Goal: Use online tool/utility: Use online tool/utility

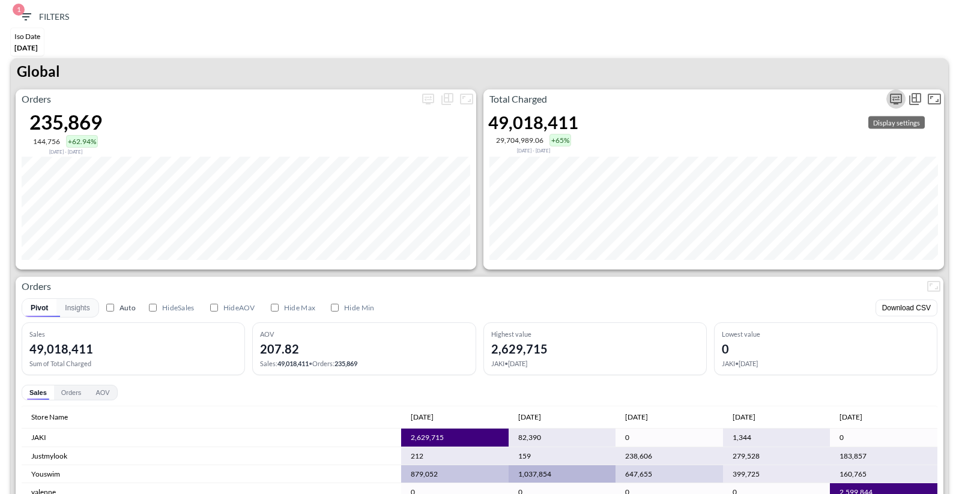
click at [896, 92] on icon "more" at bounding box center [895, 99] width 14 height 14
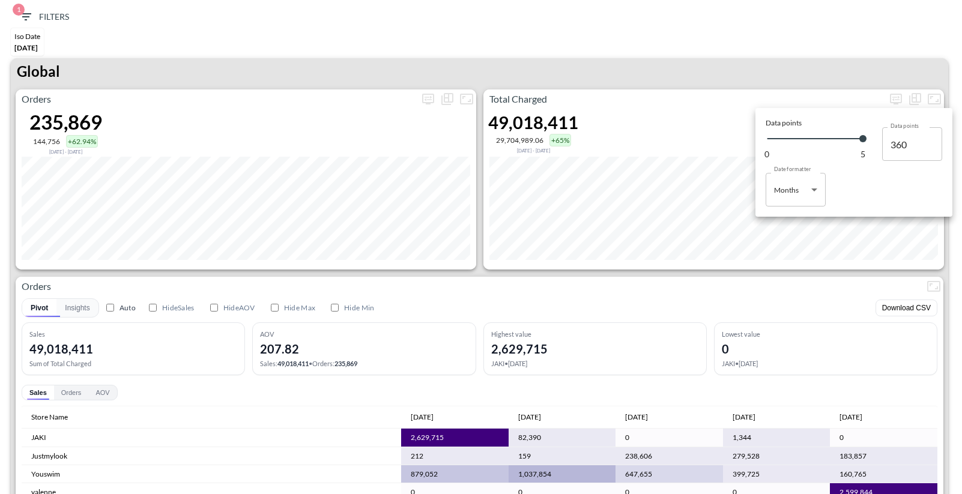
click at [787, 200] on body "BI.P.EYE, Interactive Analytics Dashboards 1 Filters Iso Date [DATE] Global Ord…" at bounding box center [481, 247] width 962 height 494
click at [782, 223] on div "Days" at bounding box center [783, 220] width 16 height 11
type input "Days"
type input "147"
click at [817, 64] on div at bounding box center [481, 247] width 962 height 494
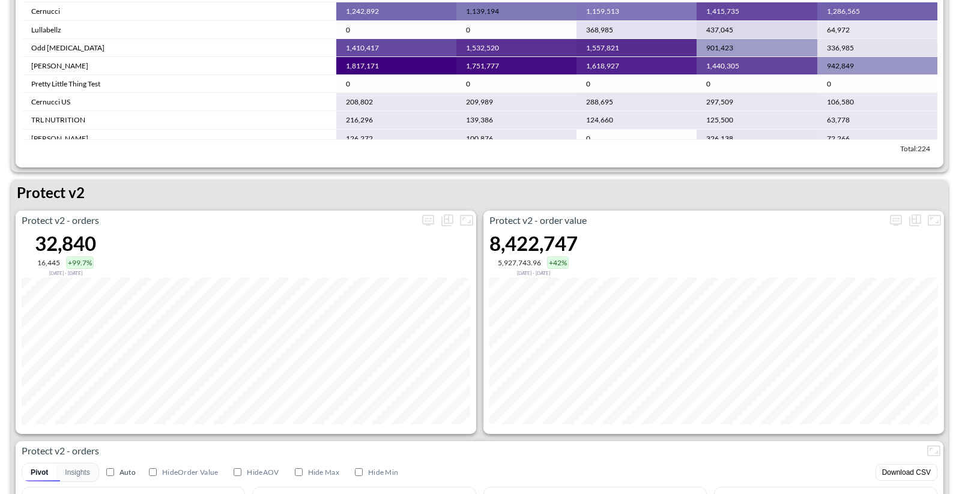
scroll to position [2282, 0]
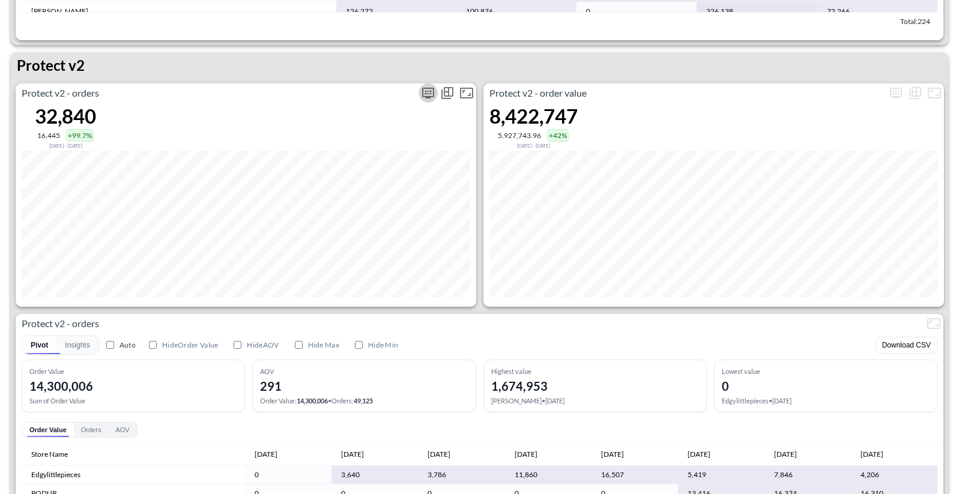
click at [427, 97] on icon "more" at bounding box center [428, 93] width 14 height 14
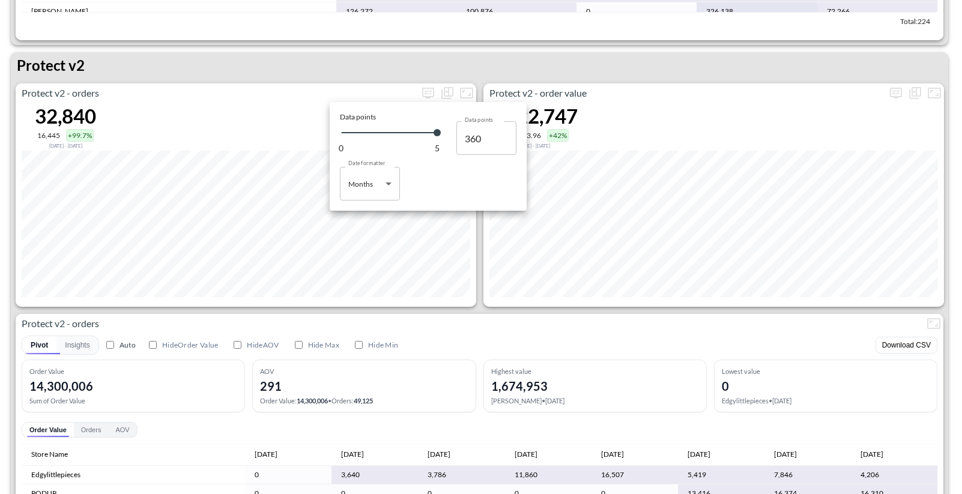
click at [386, 191] on body "BI.P.EYE, Interactive Analytics Dashboards 1 Filters Iso Date May 01, 2025 Glob…" at bounding box center [481, 247] width 962 height 494
click at [376, 214] on li "Days" at bounding box center [370, 214] width 60 height 18
type input "Days"
type input "147"
click at [247, 83] on div at bounding box center [481, 247] width 962 height 494
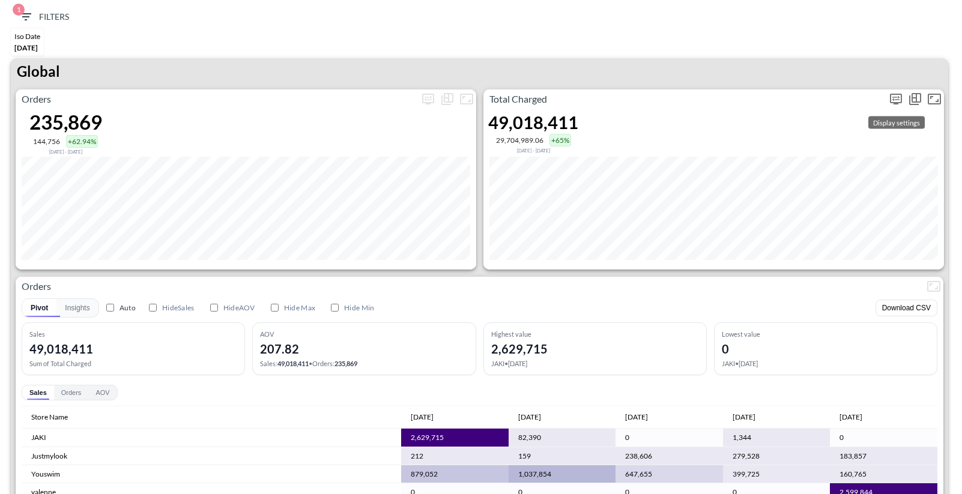
click at [896, 103] on icon "more" at bounding box center [895, 99] width 14 height 14
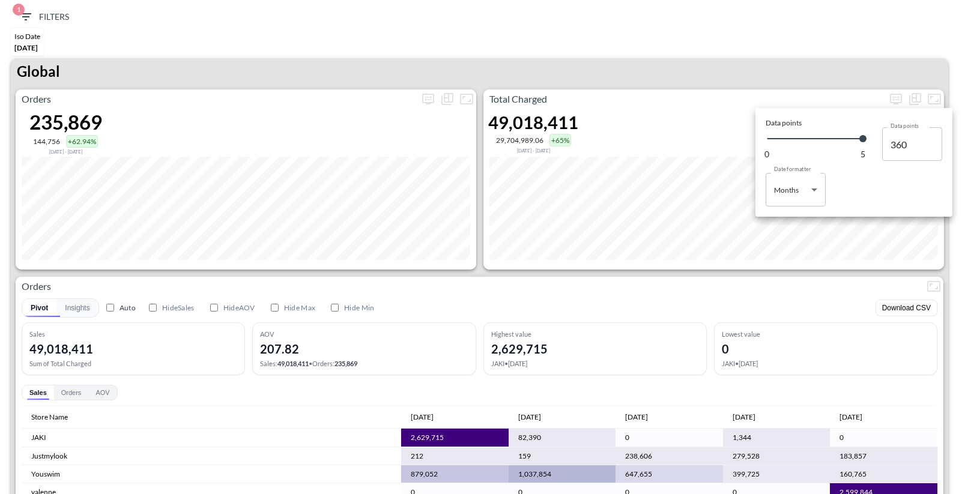
click at [813, 190] on body "BI.P.EYE, Interactive Analytics Dashboards 1 Filters Iso Date May 01, 2025 Glob…" at bounding box center [481, 247] width 962 height 494
click at [781, 216] on div "Days" at bounding box center [783, 220] width 16 height 11
type input "Days"
type input "147"
click at [748, 85] on div at bounding box center [481, 247] width 962 height 494
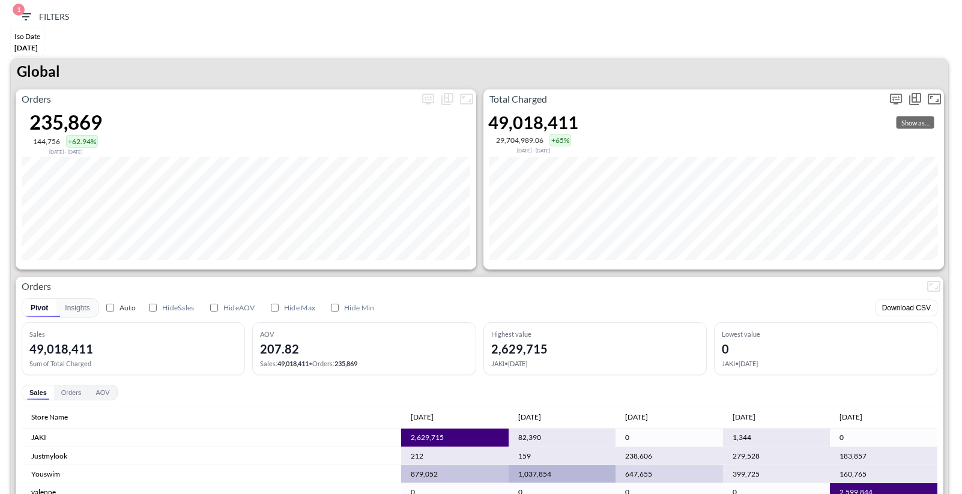
click at [897, 94] on icon "more" at bounding box center [895, 99] width 14 height 14
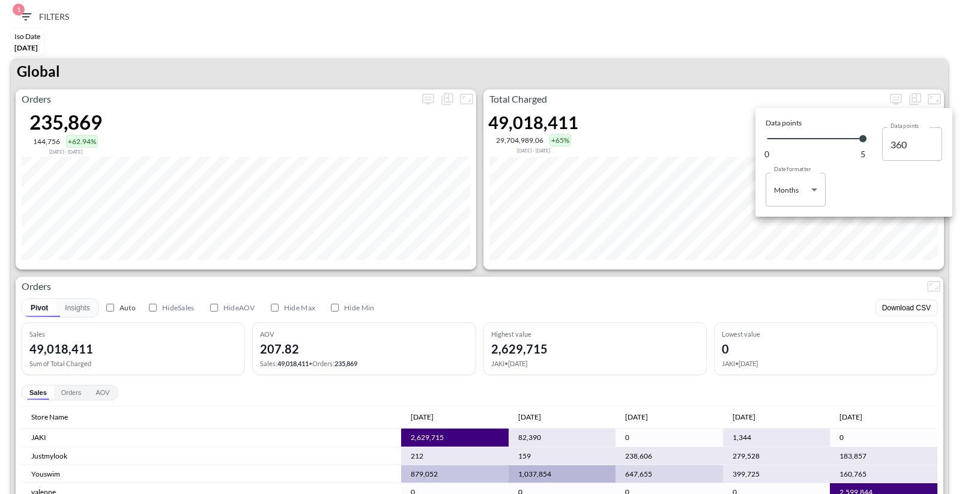
click at [792, 191] on body "BI.P.EYE, Interactive Analytics Dashboards 1 Filters Iso Date [DATE] Global Ord…" at bounding box center [481, 247] width 962 height 494
click at [781, 222] on div "Days" at bounding box center [783, 220] width 16 height 11
type input "Days"
type input "147"
click at [736, 50] on div at bounding box center [481, 247] width 962 height 494
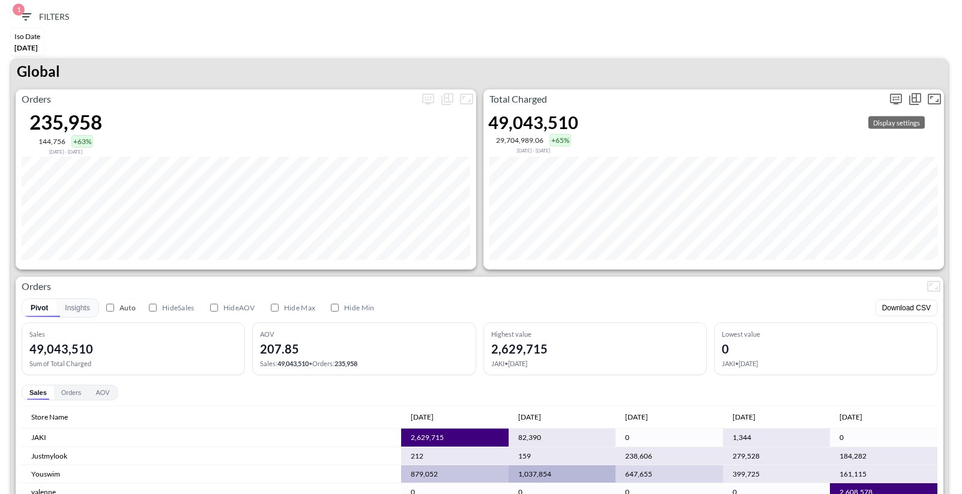
click at [892, 105] on button "more" at bounding box center [895, 98] width 19 height 19
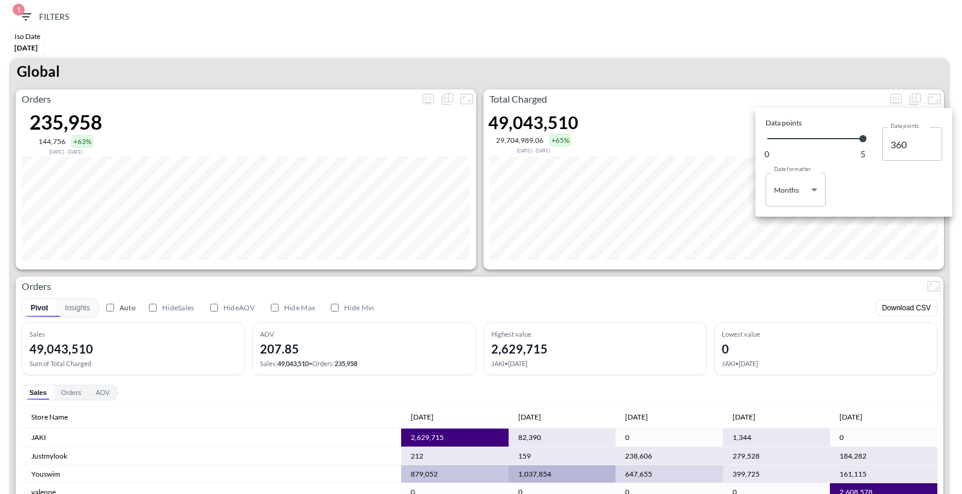
click at [871, 67] on div at bounding box center [481, 247] width 962 height 494
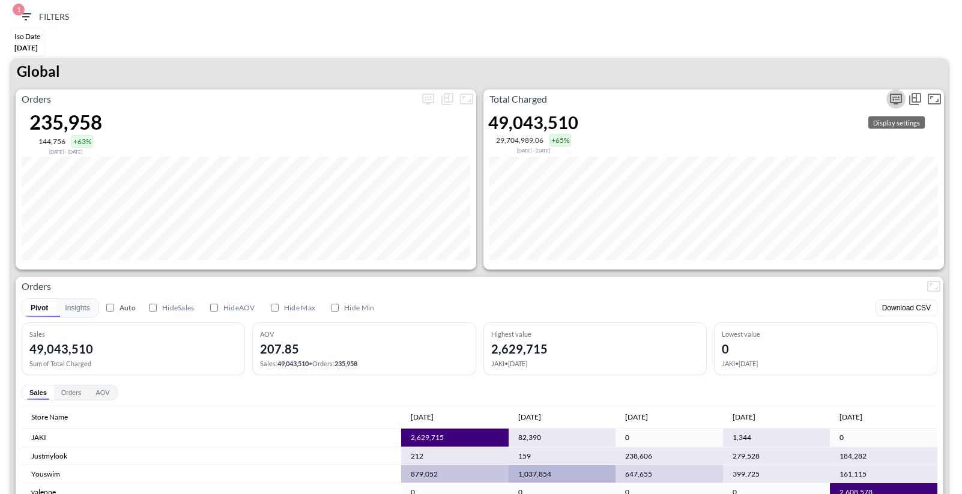
click at [891, 95] on icon "more" at bounding box center [895, 99] width 14 height 14
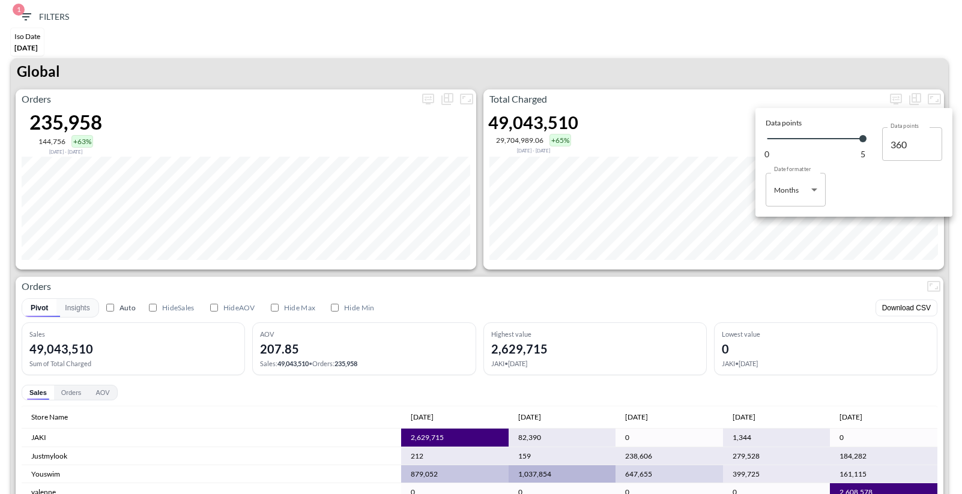
click at [806, 176] on body "BI.P.EYE, Interactive Analytics Dashboards 1 Filters Iso Date May 01, 2025 Glob…" at bounding box center [481, 247] width 962 height 494
click at [803, 216] on li "Days" at bounding box center [795, 220] width 60 height 18
type input "Days"
type input "147"
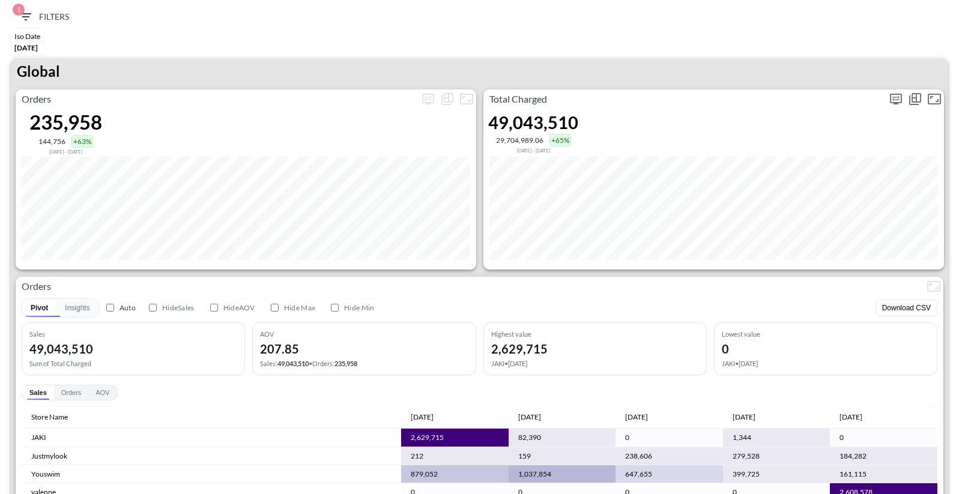
click at [887, 101] on button "more" at bounding box center [895, 98] width 19 height 19
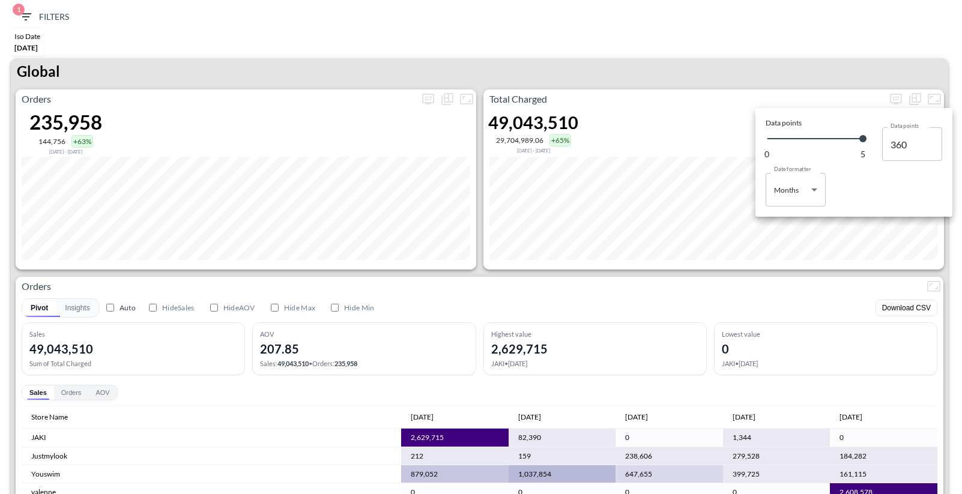
click at [810, 194] on body "BI.P.EYE, Interactive Analytics Dashboards 1 Filters Iso Date [DATE] Global Ord…" at bounding box center [481, 247] width 962 height 494
click at [782, 217] on div "Days" at bounding box center [783, 220] width 16 height 11
type input "Days"
type input "147"
click at [741, 58] on div at bounding box center [481, 247] width 962 height 494
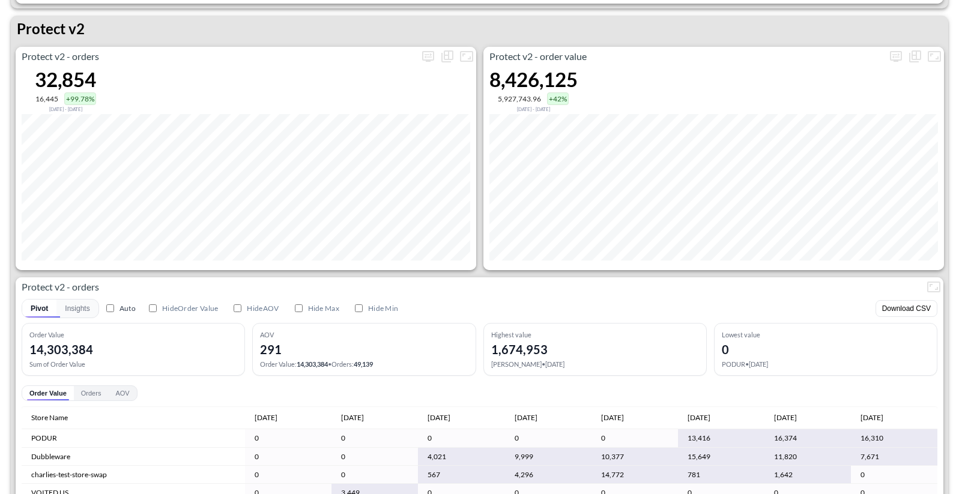
scroll to position [2485, 0]
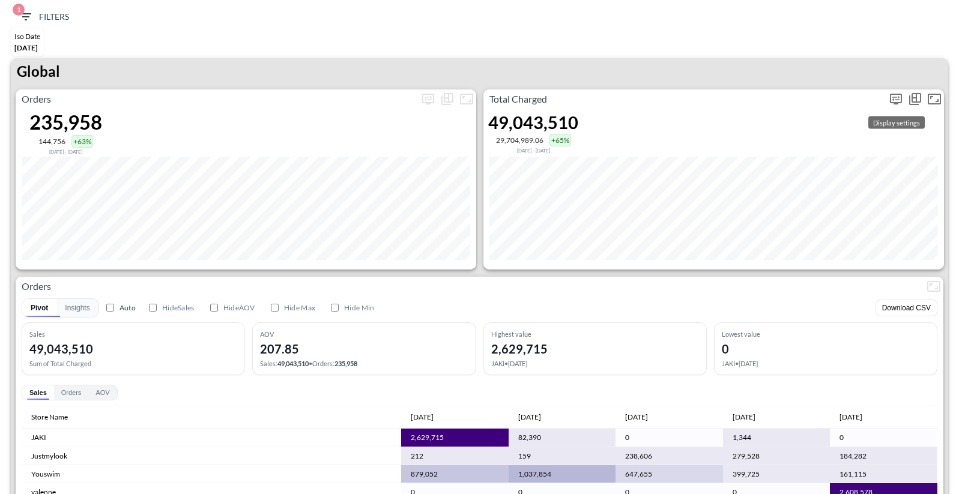
click at [894, 97] on icon "more" at bounding box center [895, 98] width 7 height 5
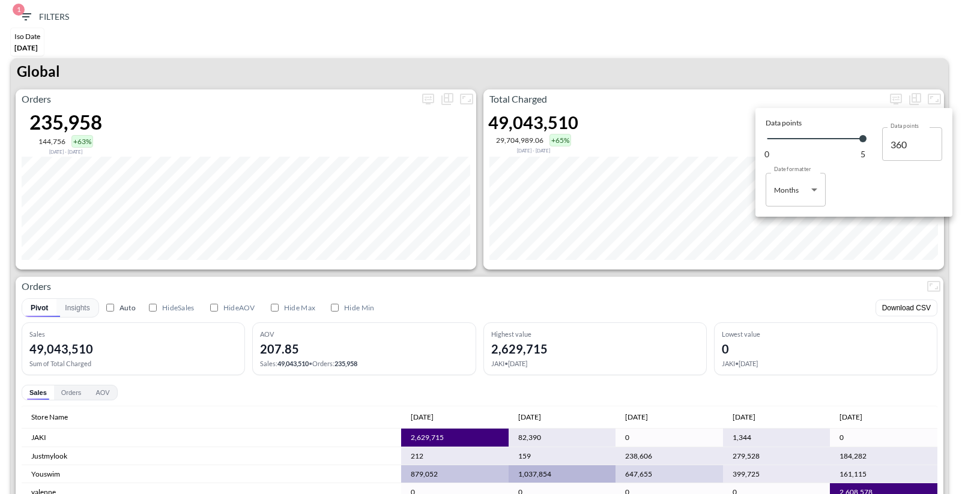
click at [783, 193] on body "BI.P.EYE, Interactive Analytics Dashboards 1 Filters Iso Date [DATE] Global Ord…" at bounding box center [481, 247] width 962 height 494
click at [783, 215] on div "Days" at bounding box center [783, 220] width 16 height 11
type input "Days"
type input "147"
click at [773, 47] on div at bounding box center [481, 247] width 962 height 494
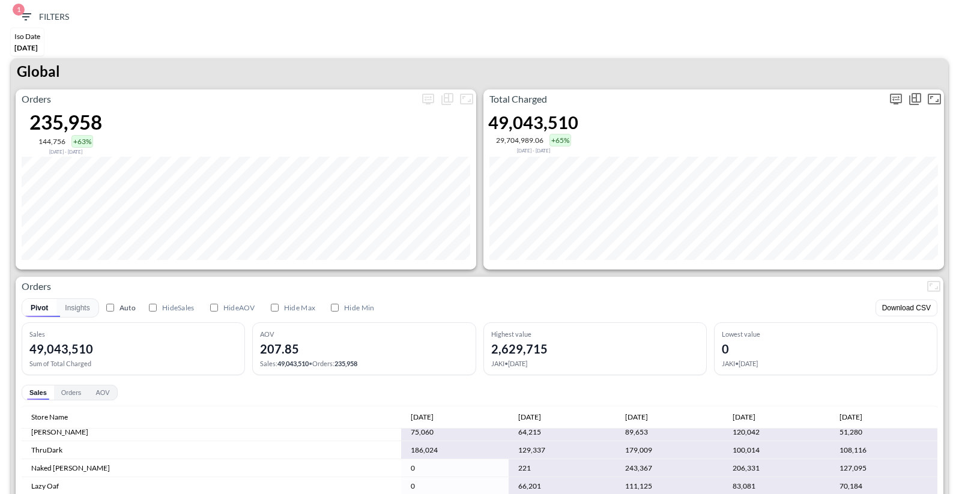
click at [887, 101] on button "more" at bounding box center [895, 98] width 19 height 19
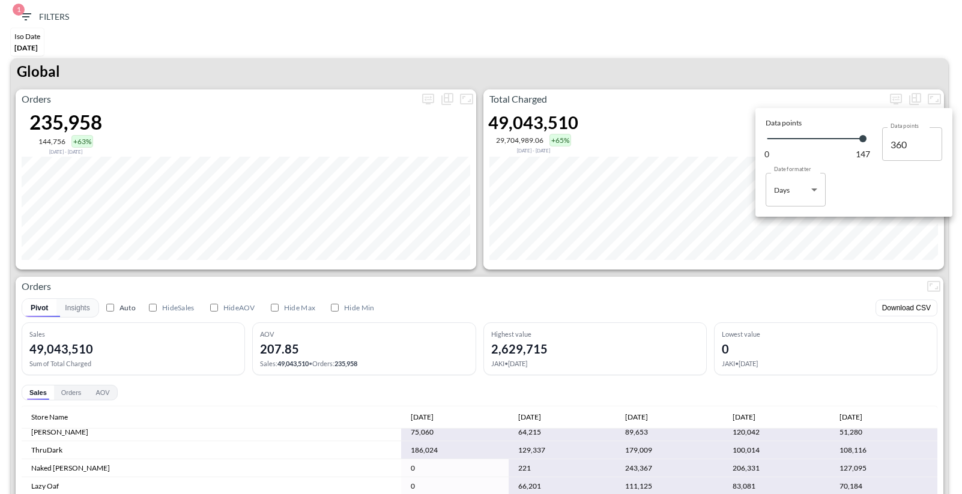
scroll to position [1005, 0]
click at [794, 180] on body "BI.P.EYE, Interactive Analytics Dashboards 1 Filters Iso Date May 01, 2025 Glob…" at bounding box center [481, 247] width 962 height 494
click at [793, 247] on li "Months" at bounding box center [795, 238] width 60 height 18
type input "Months"
click at [765, 271] on div at bounding box center [481, 247] width 962 height 494
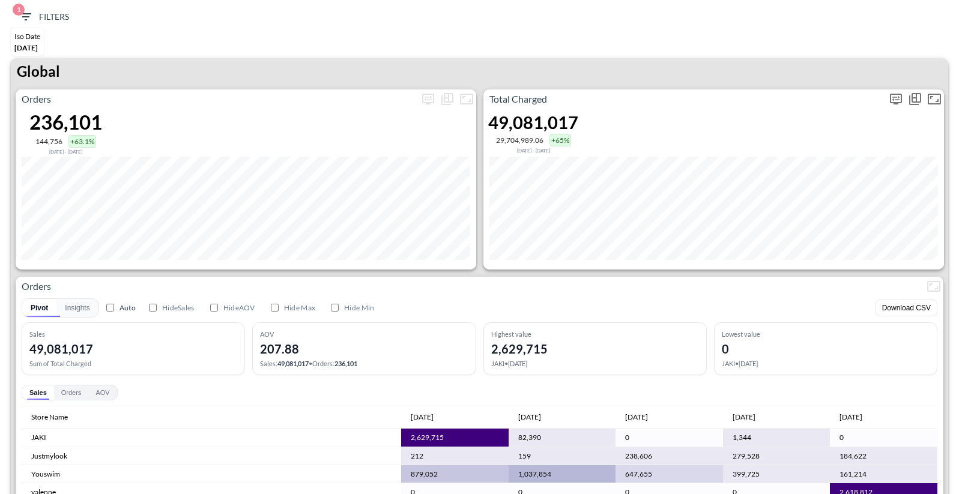
click at [894, 96] on icon "more" at bounding box center [895, 98] width 7 height 5
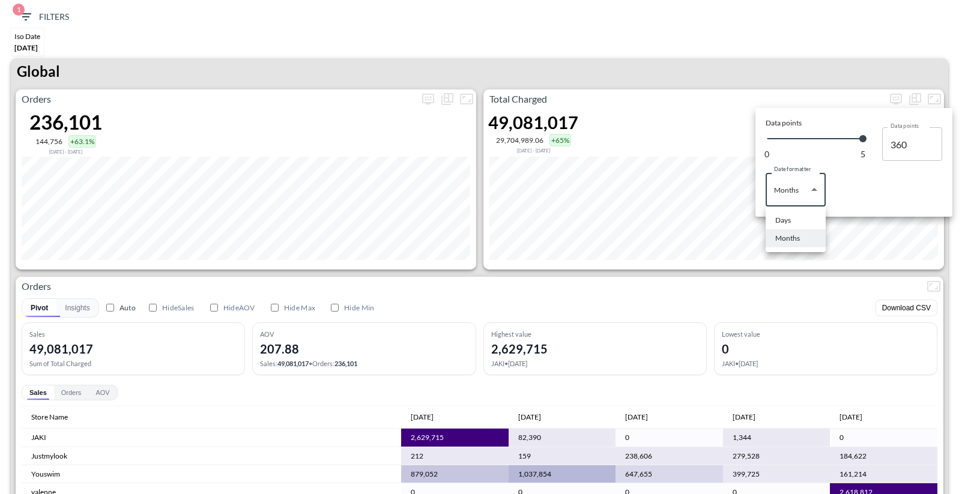
click at [820, 194] on body "BI.P.EYE, Interactive Analytics Dashboards 1 Filters Iso Date [DATE] Global Ord…" at bounding box center [481, 247] width 962 height 494
click at [785, 221] on div "Days" at bounding box center [783, 220] width 16 height 11
type input "Days"
type input "147"
click at [778, 49] on div at bounding box center [481, 247] width 962 height 494
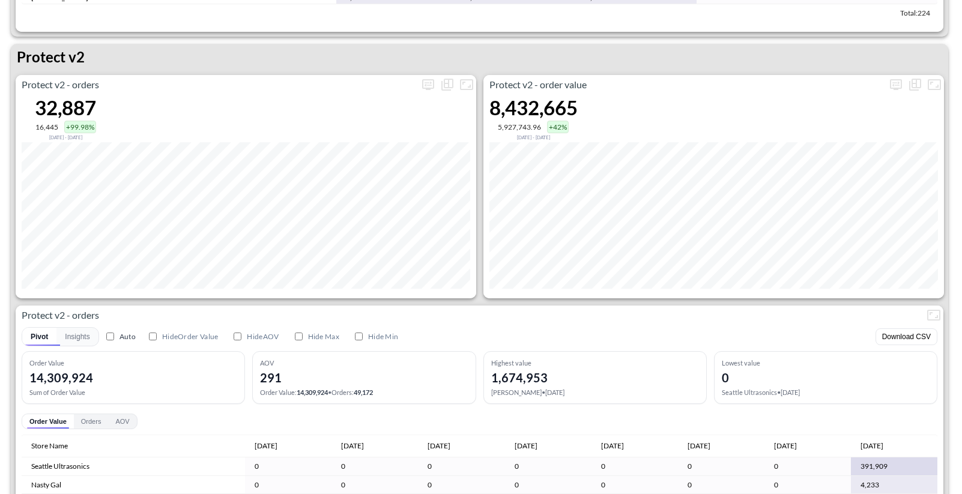
scroll to position [2176, 0]
